Goal: Transaction & Acquisition: Obtain resource

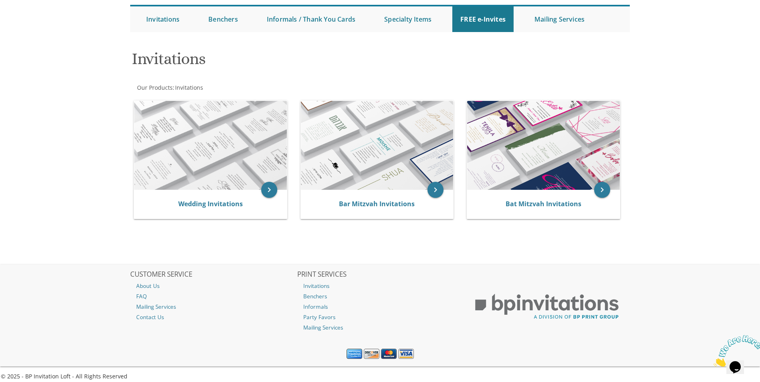
scroll to position [83, 0]
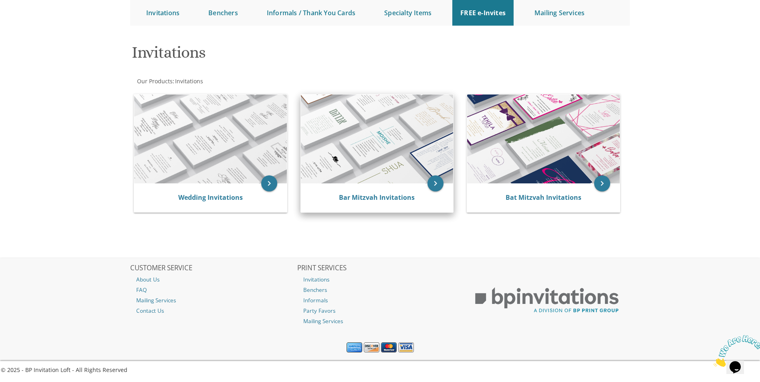
click at [390, 160] on img at bounding box center [377, 139] width 153 height 89
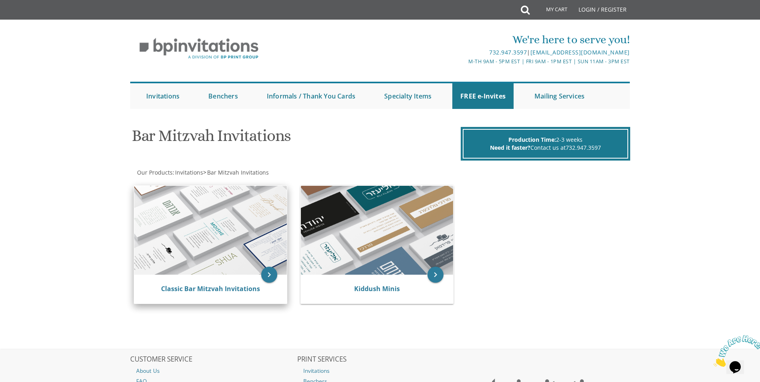
click at [227, 246] on img at bounding box center [210, 230] width 153 height 89
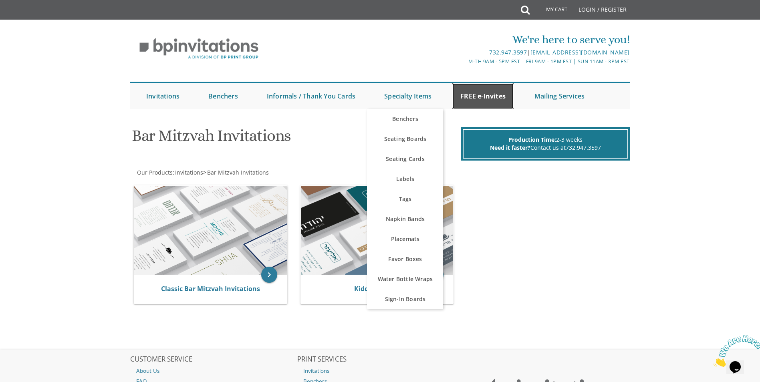
click at [480, 93] on link "FREE e-Invites" at bounding box center [482, 96] width 61 height 26
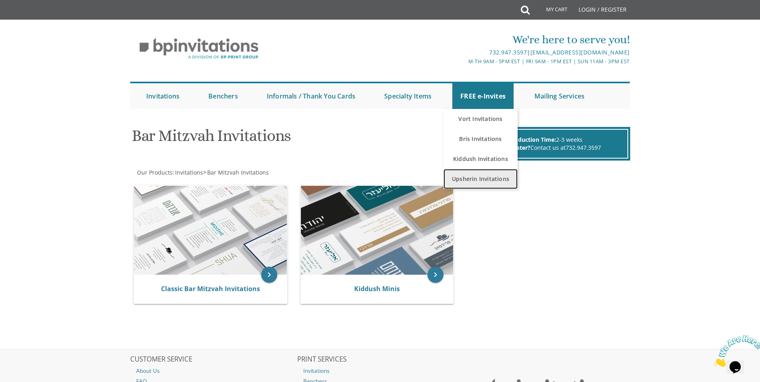
click at [474, 176] on link "Upsherin Invitations" at bounding box center [480, 179] width 74 height 20
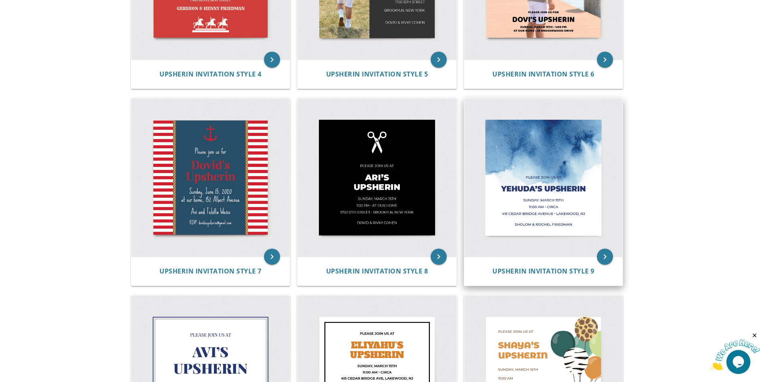
scroll to position [521, 0]
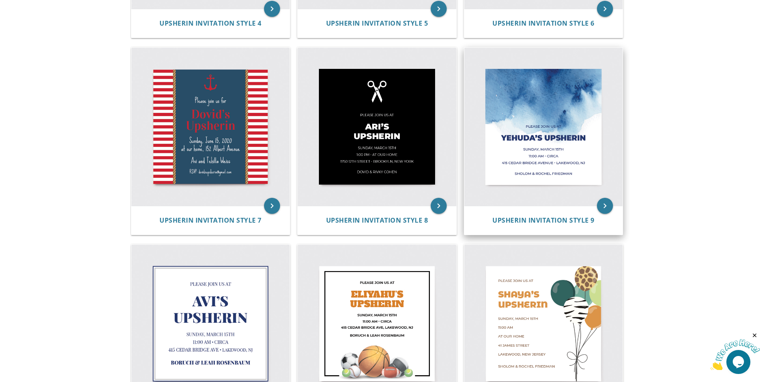
click at [532, 189] on img at bounding box center [543, 127] width 159 height 159
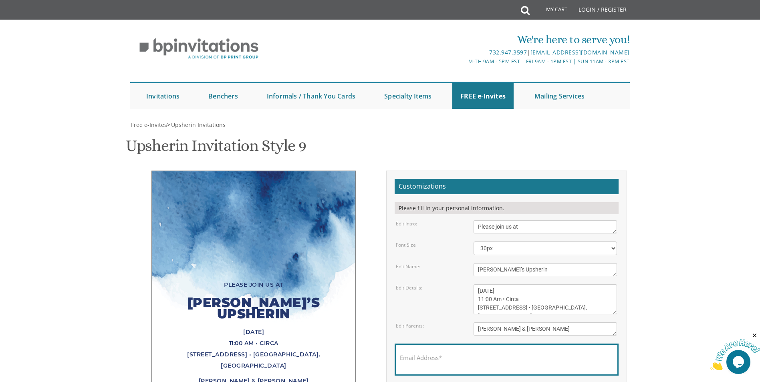
scroll to position [80, 0]
click at [487, 263] on textarea "[PERSON_NAME]’s Upsherin" at bounding box center [544, 269] width 143 height 13
type textarea "[PERSON_NAME]'s Upsherin"
click at [510, 284] on textarea "[DATE] 11:00 Am • Circa [STREET_ADDRESS] • [GEOGRAPHIC_DATA], [GEOGRAPHIC_DATA]" at bounding box center [544, 299] width 143 height 30
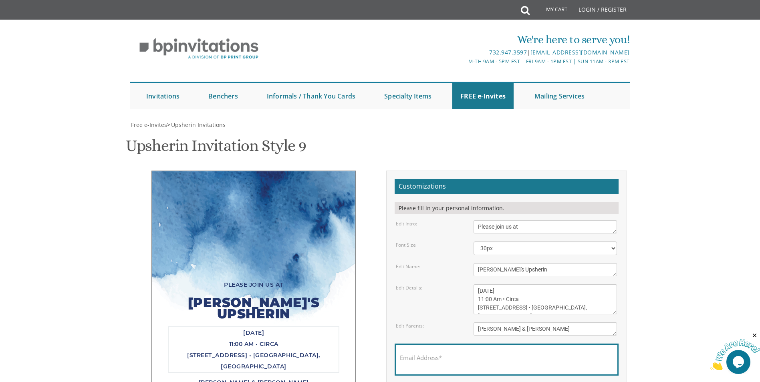
click at [510, 284] on textarea "[DATE] 11:00 Am • Circa [STREET_ADDRESS] • [GEOGRAPHIC_DATA], [GEOGRAPHIC_DATA]" at bounding box center [544, 299] width 143 height 30
click at [512, 284] on textarea "[DATE] 11:00 Am • Circa [STREET_ADDRESS] • [GEOGRAPHIC_DATA], [GEOGRAPHIC_DATA]" at bounding box center [544, 299] width 143 height 30
drag, startPoint x: 491, startPoint y: 219, endPoint x: 477, endPoint y: 220, distance: 13.3
click at [477, 284] on textarea "[DATE] 11:00 Am • Circa [STREET_ADDRESS] • [GEOGRAPHIC_DATA], [GEOGRAPHIC_DATA]" at bounding box center [544, 299] width 143 height 30
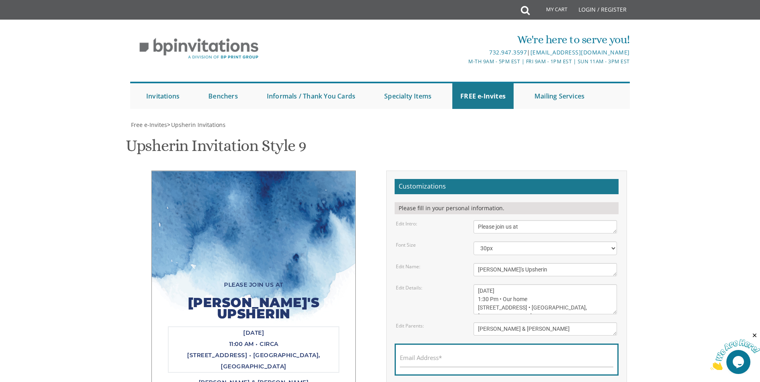
drag, startPoint x: 540, startPoint y: 228, endPoint x: 479, endPoint y: 232, distance: 61.4
click at [479, 284] on textarea "[DATE] 11:00 Am • Circa [STREET_ADDRESS] • [GEOGRAPHIC_DATA], [GEOGRAPHIC_DATA]" at bounding box center [544, 299] width 143 height 30
type textarea "[DATE] 1:30 Pm • Our home [STREET_ADDRESS] • [GEOGRAPHIC_DATA], [GEOGRAPHIC_DAT…"
drag, startPoint x: 552, startPoint y: 253, endPoint x: 463, endPoint y: 253, distance: 89.3
click at [463, 322] on div "Edit Parents: [PERSON_NAME] & [PERSON_NAME]" at bounding box center [506, 328] width 233 height 13
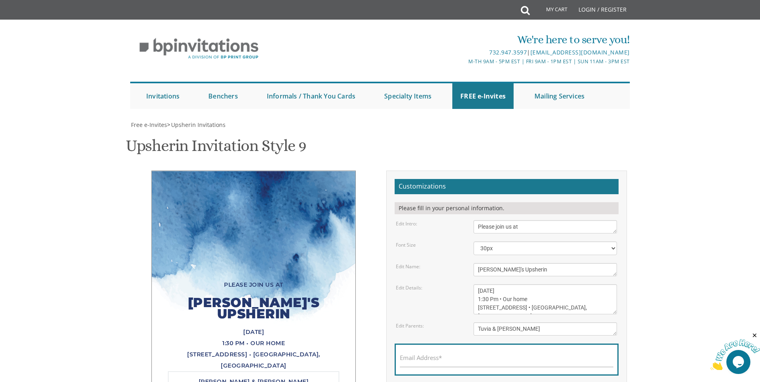
type textarea "Tuvia & [PERSON_NAME]"
click at [453, 344] on div "Email Address*" at bounding box center [507, 360] width 224 height 32
click at [310, 326] on div "[DATE] 1:30 Pm • Our home [STREET_ADDRESS] • [GEOGRAPHIC_DATA], [GEOGRAPHIC_DAT…" at bounding box center [253, 348] width 171 height 45
click at [449, 357] on input "Email Address*" at bounding box center [507, 362] width 214 height 10
type input "[EMAIL_ADDRESS][DOMAIN_NAME]"
